Goal: Information Seeking & Learning: Check status

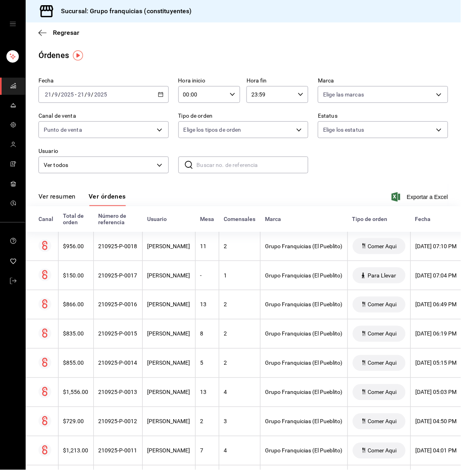
click at [18, 83] on link "mailbox folders" at bounding box center [12, 86] width 25 height 17
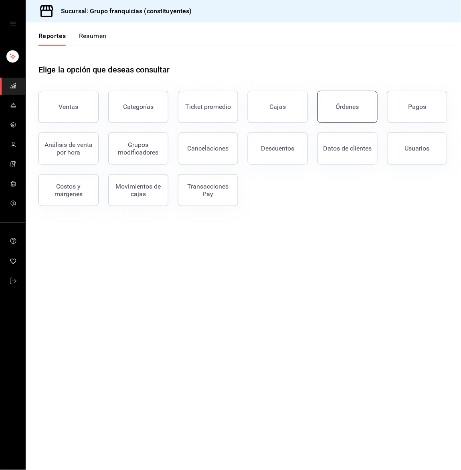
click at [328, 97] on button "Órdenes" at bounding box center [347, 107] width 60 height 32
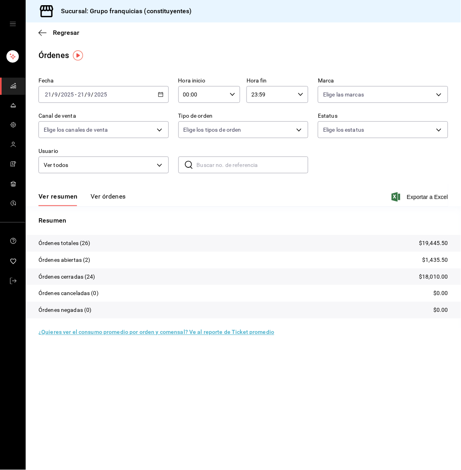
click at [116, 199] on button "Ver órdenes" at bounding box center [108, 200] width 35 height 14
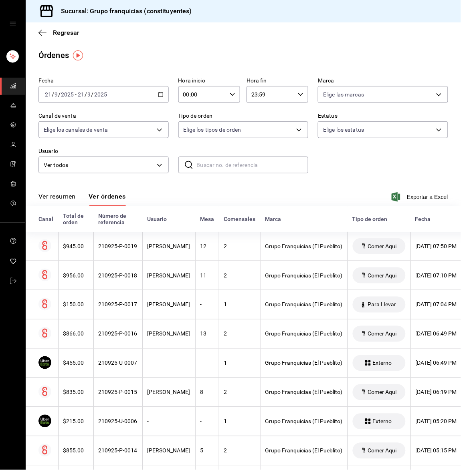
click at [7, 81] on link "mailbox folders" at bounding box center [12, 86] width 25 height 17
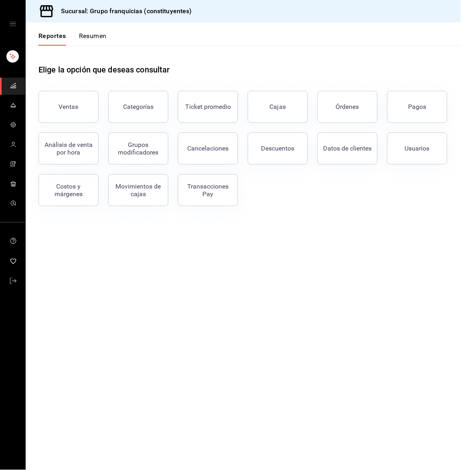
click at [106, 36] on button "Resumen" at bounding box center [93, 39] width 28 height 14
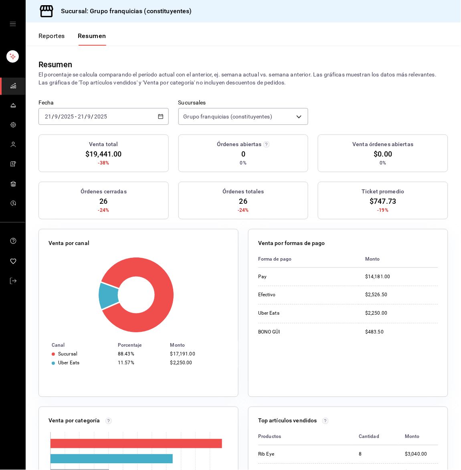
click at [52, 35] on button "Reportes" at bounding box center [51, 39] width 26 height 14
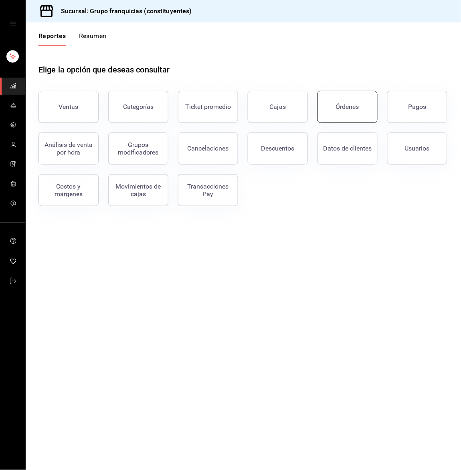
click at [353, 107] on div "Órdenes" at bounding box center [347, 107] width 23 height 8
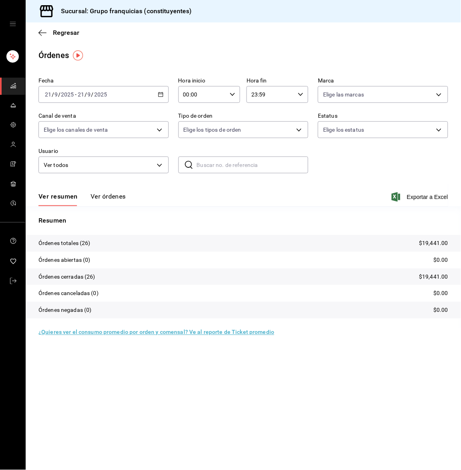
click at [108, 91] on div "[DATE] [DATE] - [DATE] [DATE]" at bounding box center [103, 94] width 130 height 17
click at [71, 207] on span "Rango de fechas" at bounding box center [76, 209] width 62 height 8
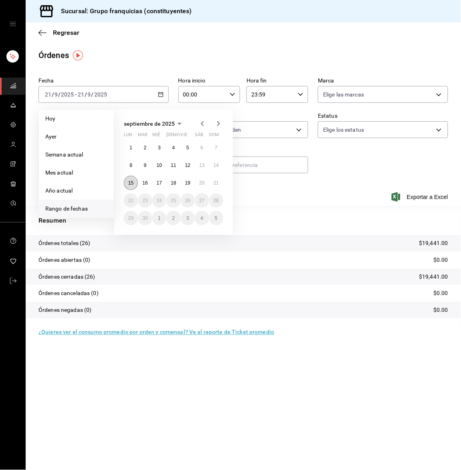
click at [133, 184] on button "15" at bounding box center [131, 183] width 14 height 14
click at [218, 185] on abbr "21" at bounding box center [216, 183] width 5 height 6
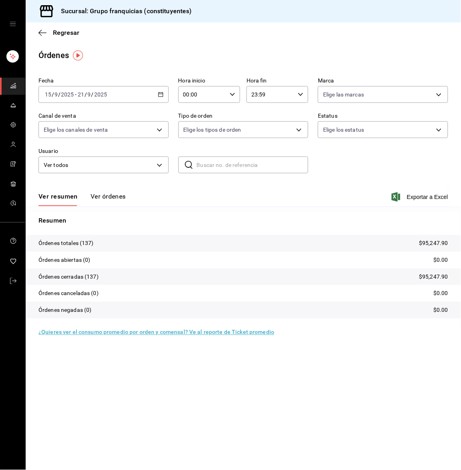
click at [105, 195] on button "Ver órdenes" at bounding box center [108, 200] width 35 height 14
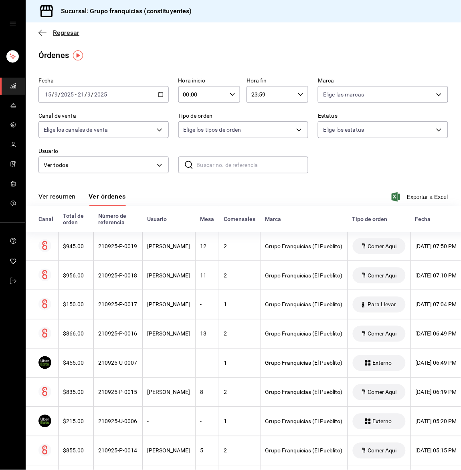
click at [45, 35] on icon "button" at bounding box center [42, 32] width 8 height 7
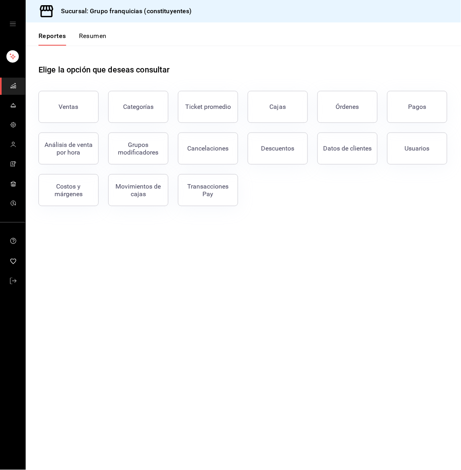
click at [15, 87] on icon "mailbox folders" at bounding box center [13, 86] width 6 height 6
click at [56, 97] on button "Ventas" at bounding box center [68, 107] width 60 height 32
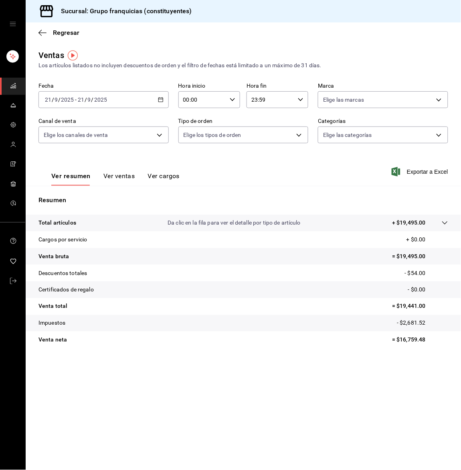
click at [107, 100] on input "2025" at bounding box center [101, 100] width 14 height 6
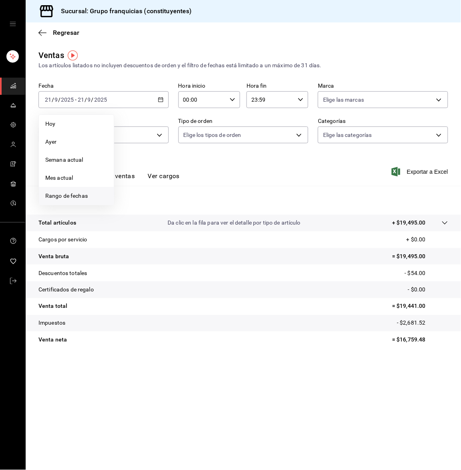
click at [82, 192] on span "Rango de fechas" at bounding box center [76, 196] width 62 height 8
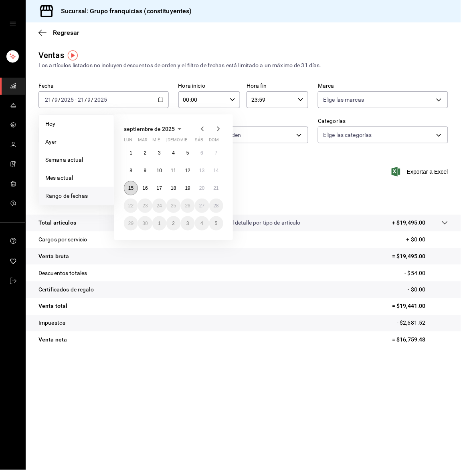
click at [129, 184] on button "15" at bounding box center [131, 188] width 14 height 14
click at [219, 186] on button "21" at bounding box center [216, 188] width 14 height 14
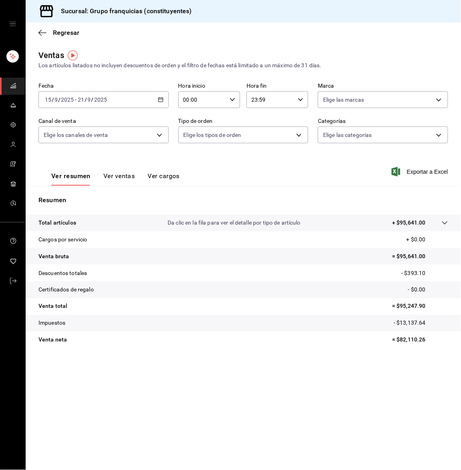
click at [114, 177] on button "Ver ventas" at bounding box center [119, 179] width 32 height 14
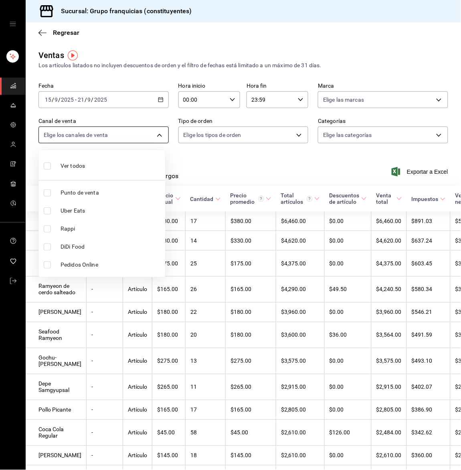
click at [124, 142] on body "Sucursal: Grupo franquicias (constituyentes) Regresar Ventas Los artículos list…" at bounding box center [230, 235] width 461 height 470
click at [124, 142] on div at bounding box center [230, 235] width 461 height 470
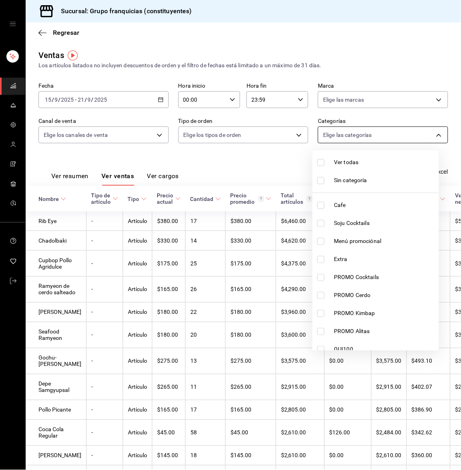
click at [316, 140] on body "Sucursal: Grupo franquicias (constituyentes) Regresar Ventas Los artículos list…" at bounding box center [230, 235] width 461 height 470
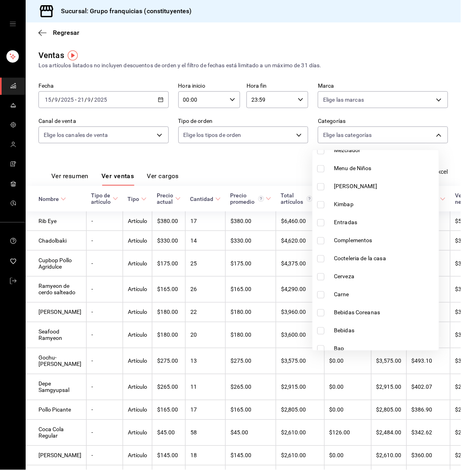
scroll to position [314, 0]
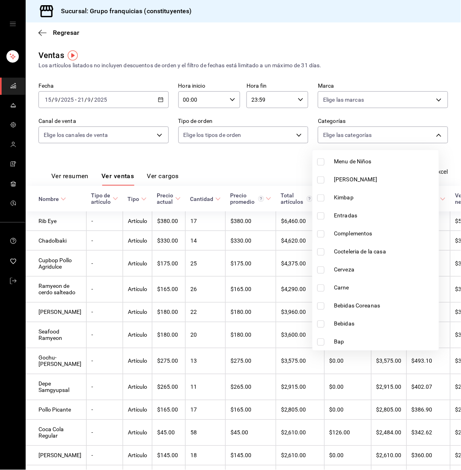
click at [324, 307] on input "checkbox" at bounding box center [320, 306] width 7 height 7
checkbox input "true"
type input "9aaeb244-a455-46ae-8353-bfd3478f6a90"
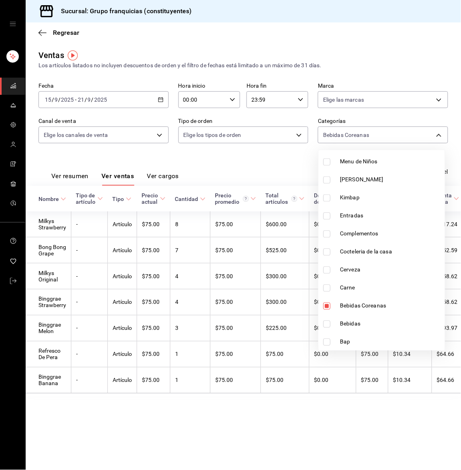
click at [230, 417] on div at bounding box center [230, 235] width 461 height 470
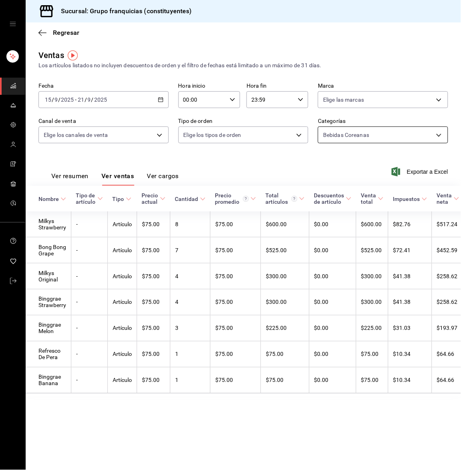
click at [335, 135] on body "Sucursal: Grupo franquicias (constituyentes) Regresar Ventas Los artículos list…" at bounding box center [230, 235] width 461 height 470
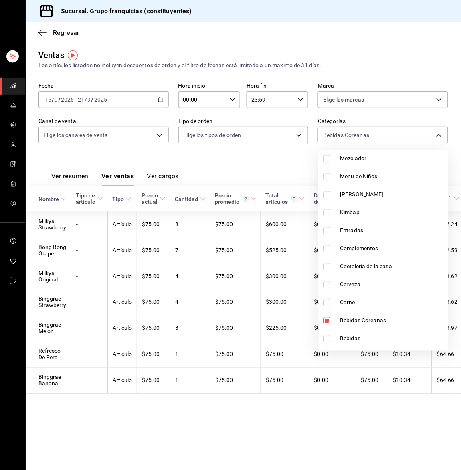
scroll to position [314, 0]
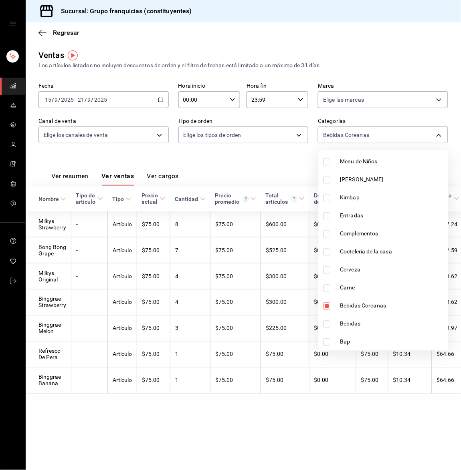
click at [324, 180] on input "checkbox" at bounding box center [326, 180] width 7 height 7
checkbox input "true"
type input "9aaeb244-a455-46ae-8353-bfd3478f6a90,7d07c4bb-ca5b-4eea-b4fd-d6698cbca883"
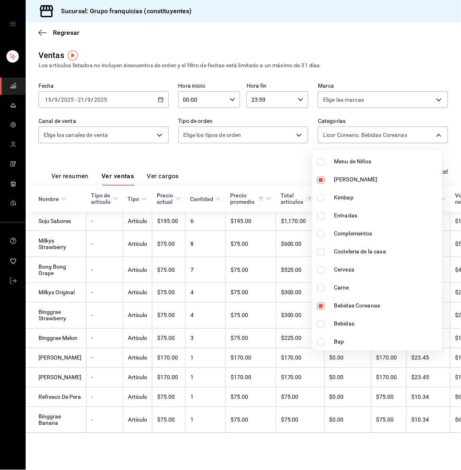
click at [321, 306] on input "checkbox" at bounding box center [320, 306] width 7 height 7
checkbox input "false"
type input "7d07c4bb-ca5b-4eea-b4fd-d6698cbca883"
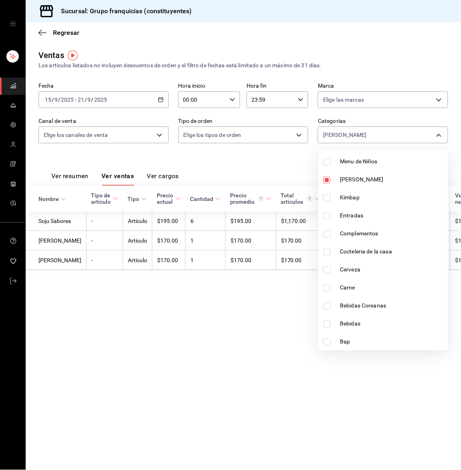
click at [283, 166] on div at bounding box center [230, 235] width 461 height 470
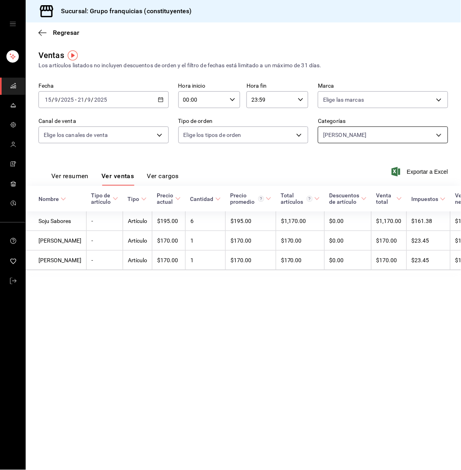
click at [347, 135] on body "Sucursal: Grupo franquicias (constituyentes) Regresar Ventas Los artículos list…" at bounding box center [230, 235] width 461 height 470
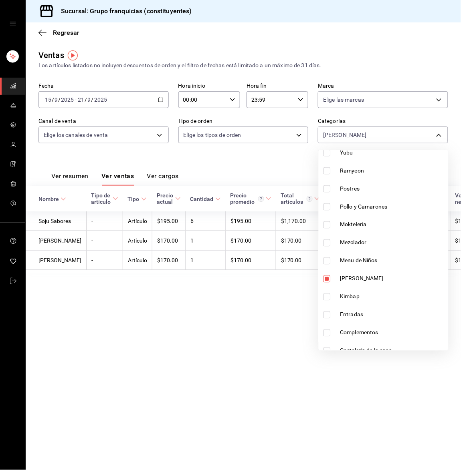
scroll to position [314, 0]
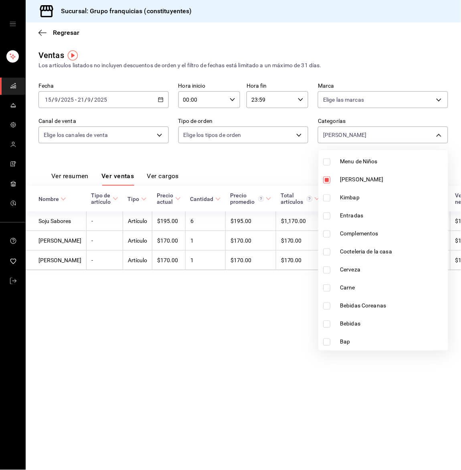
click at [327, 179] on input "checkbox" at bounding box center [326, 180] width 7 height 7
checkbox input "false"
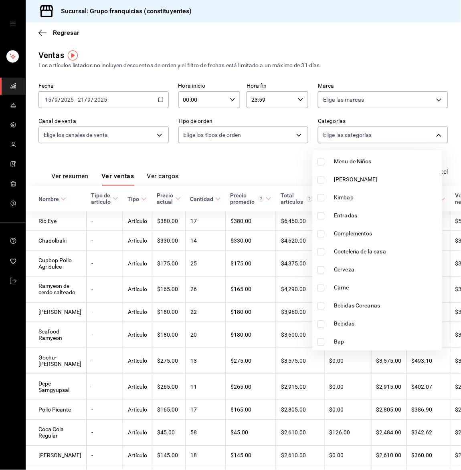
click at [319, 322] on input "checkbox" at bounding box center [320, 324] width 7 height 7
checkbox input "true"
type input "554c0a51-302f-40af-8e9b-7e0cfb2a6667"
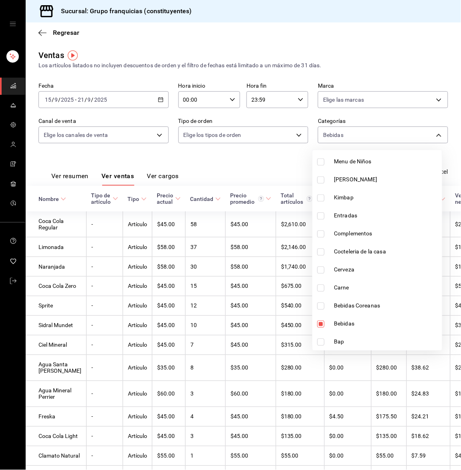
click at [273, 153] on div at bounding box center [230, 235] width 461 height 470
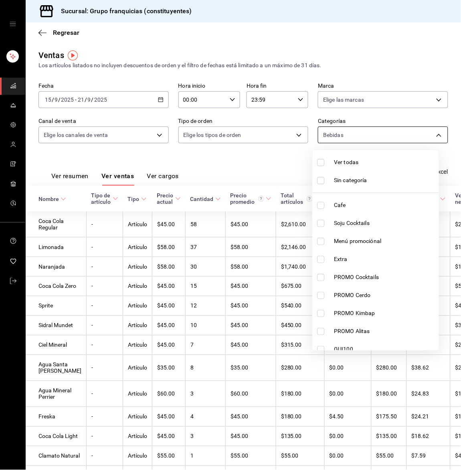
click at [399, 129] on body "Sucursal: Grupo franquicias (constituyentes) Regresar Ventas Los artículos list…" at bounding box center [230, 235] width 461 height 470
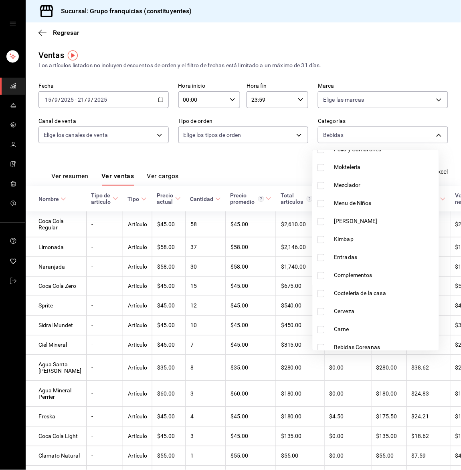
scroll to position [314, 0]
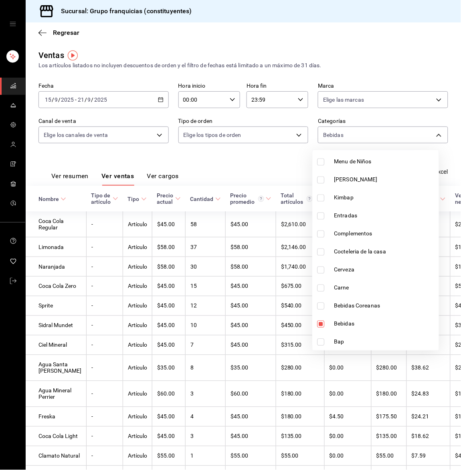
click at [320, 273] on input "checkbox" at bounding box center [320, 270] width 7 height 7
checkbox input "true"
type input "554c0a51-302f-40af-8e9b-7e0cfb2a6667,6ba1af64-a5ba-4f47-aca9-4348d2b1ad43"
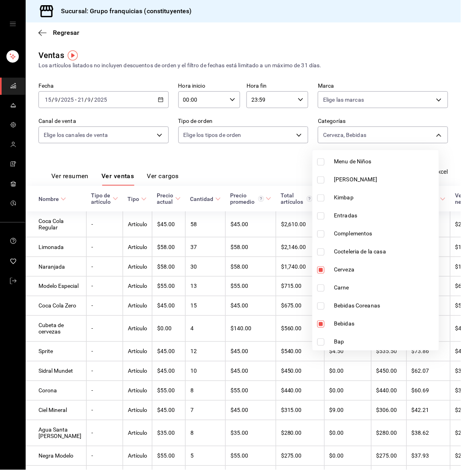
click at [321, 326] on input "checkbox" at bounding box center [320, 324] width 7 height 7
checkbox input "false"
type input "6ba1af64-a5ba-4f47-aca9-4348d2b1ad43"
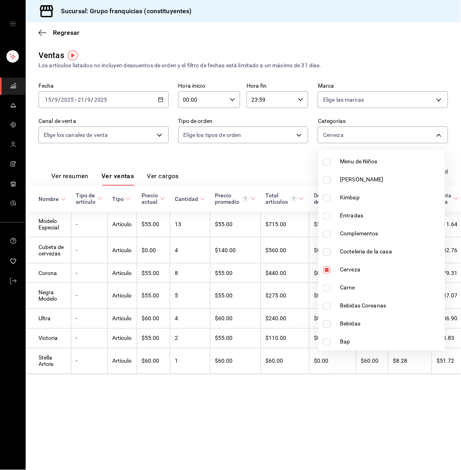
click at [292, 167] on div at bounding box center [230, 235] width 461 height 470
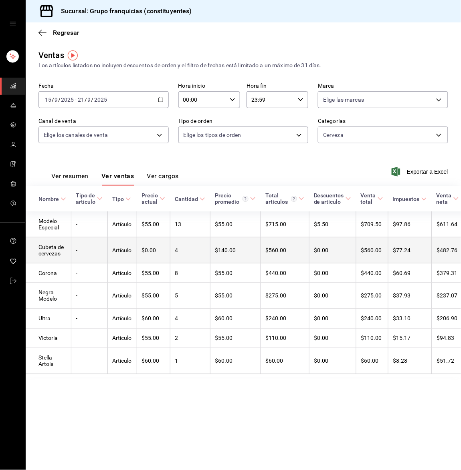
click at [174, 248] on td "4" at bounding box center [190, 251] width 40 height 26
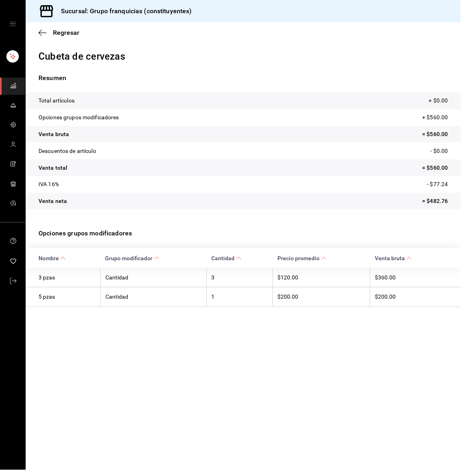
click at [14, 84] on icon "mailbox folders" at bounding box center [13, 86] width 6 height 6
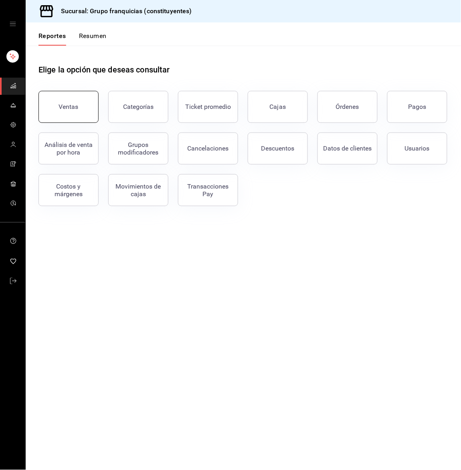
click at [90, 103] on button "Ventas" at bounding box center [68, 107] width 60 height 32
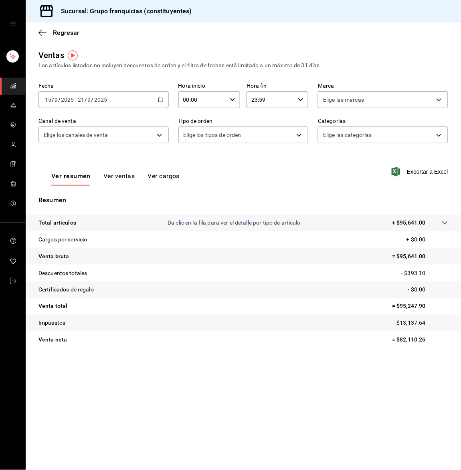
click at [108, 102] on div "[DATE] [DATE] - [DATE] [DATE]" at bounding box center [103, 99] width 130 height 17
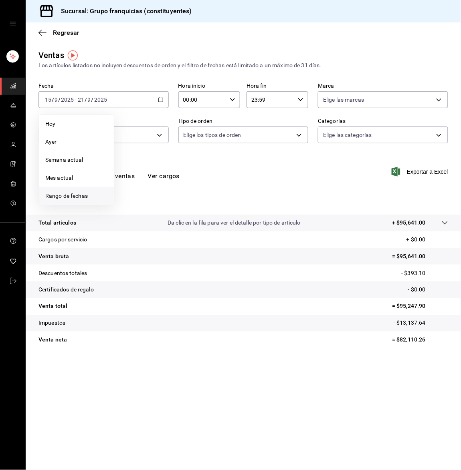
click at [90, 199] on span "Rango de fechas" at bounding box center [76, 196] width 62 height 8
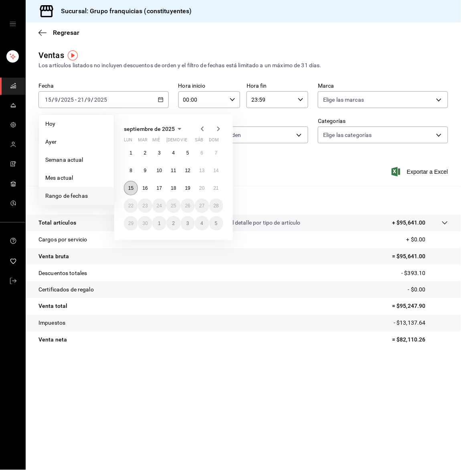
click at [129, 188] on abbr "15" at bounding box center [130, 188] width 5 height 6
click at [216, 193] on button "21" at bounding box center [216, 188] width 14 height 14
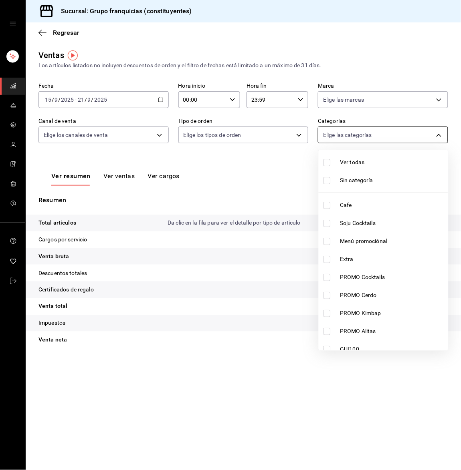
click at [331, 137] on body "Sucursal: Grupo franquicias (constituyentes) Regresar Ventas Los artículos list…" at bounding box center [230, 235] width 461 height 470
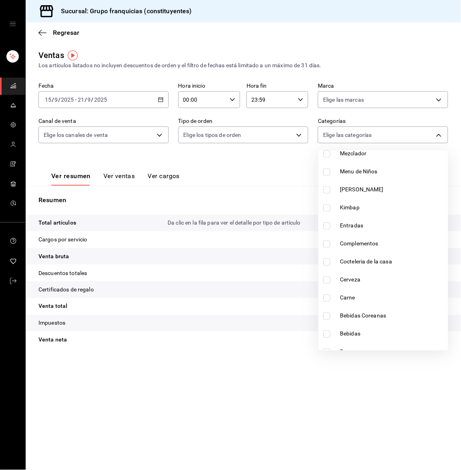
scroll to position [314, 0]
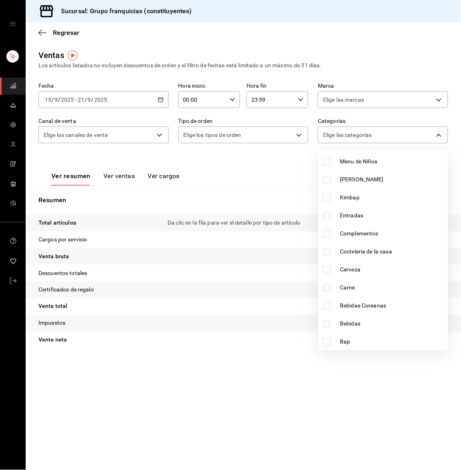
click at [327, 269] on input "checkbox" at bounding box center [326, 270] width 7 height 7
checkbox input "true"
type input "6ba1af64-a5ba-4f47-aca9-4348d2b1ad43"
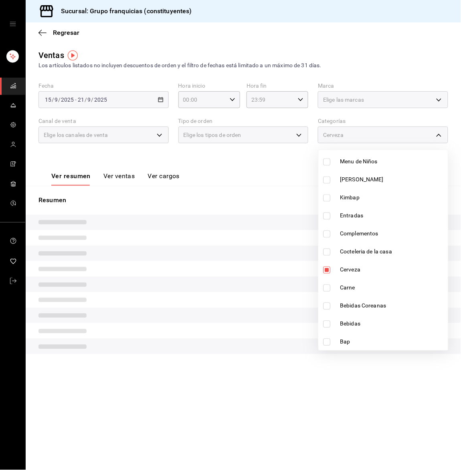
click at [273, 161] on div at bounding box center [230, 235] width 461 height 470
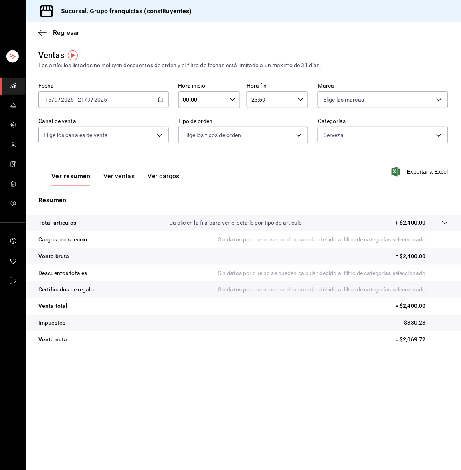
click at [105, 177] on button "Ver ventas" at bounding box center [119, 179] width 32 height 14
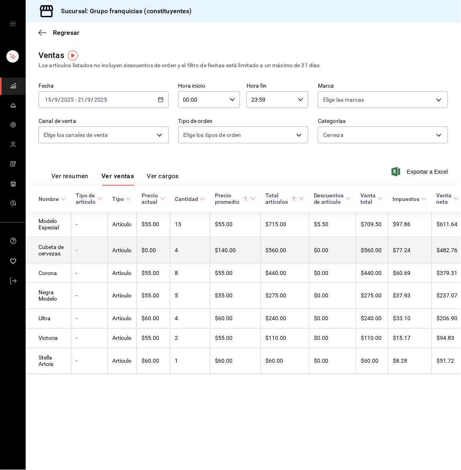
click at [194, 251] on td "4" at bounding box center [190, 251] width 40 height 26
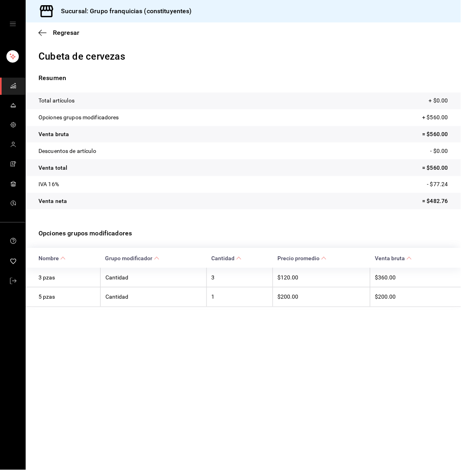
click at [18, 89] on link "mailbox folders" at bounding box center [12, 86] width 25 height 17
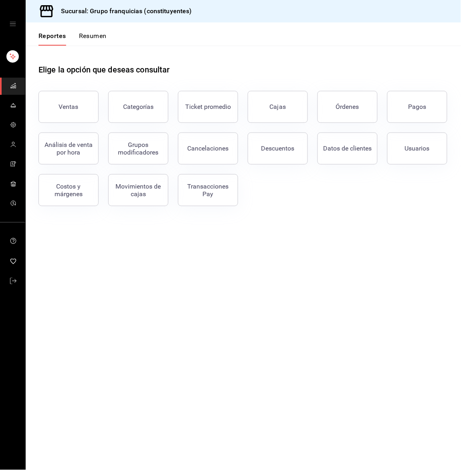
click at [99, 36] on button "Resumen" at bounding box center [93, 39] width 28 height 14
